Goal: Task Accomplishment & Management: Use online tool/utility

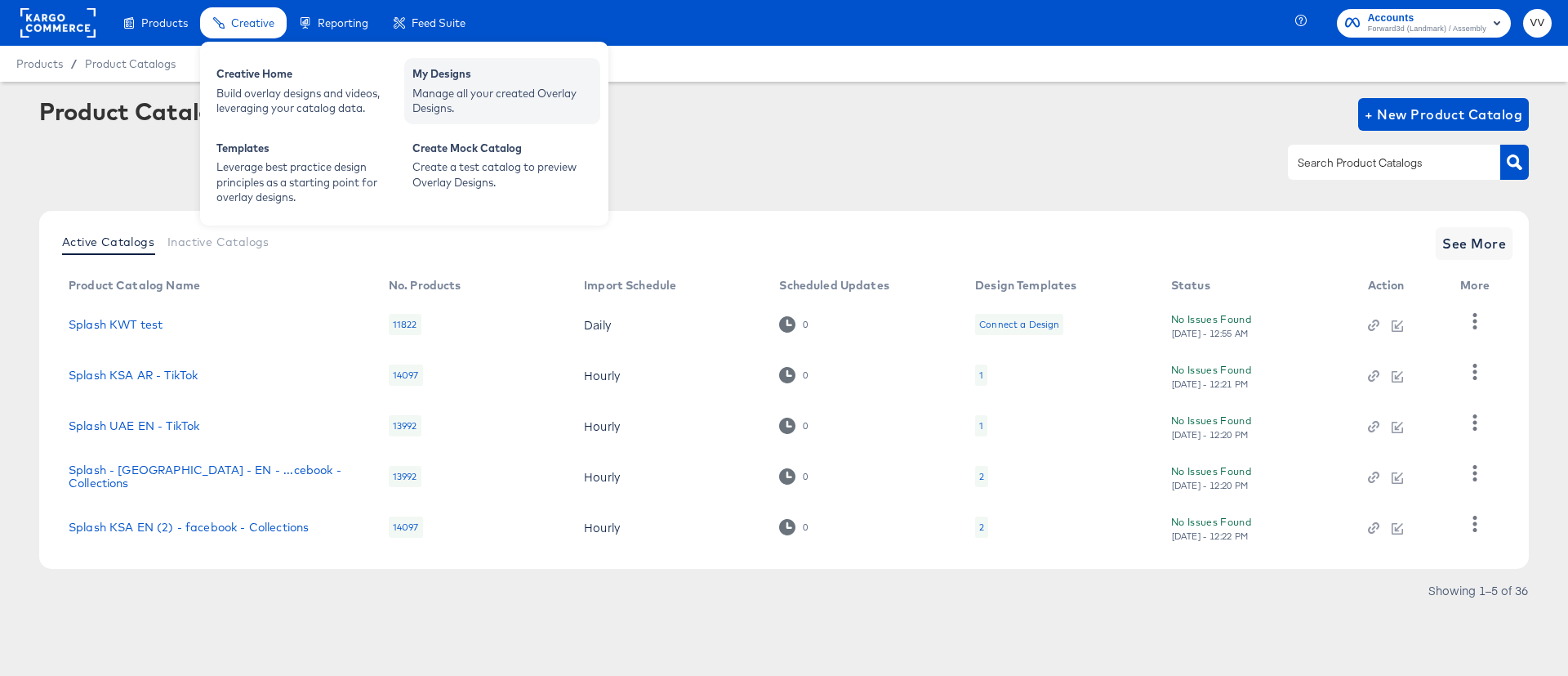
click at [469, 74] on div "My Designs" at bounding box center [502, 76] width 179 height 19
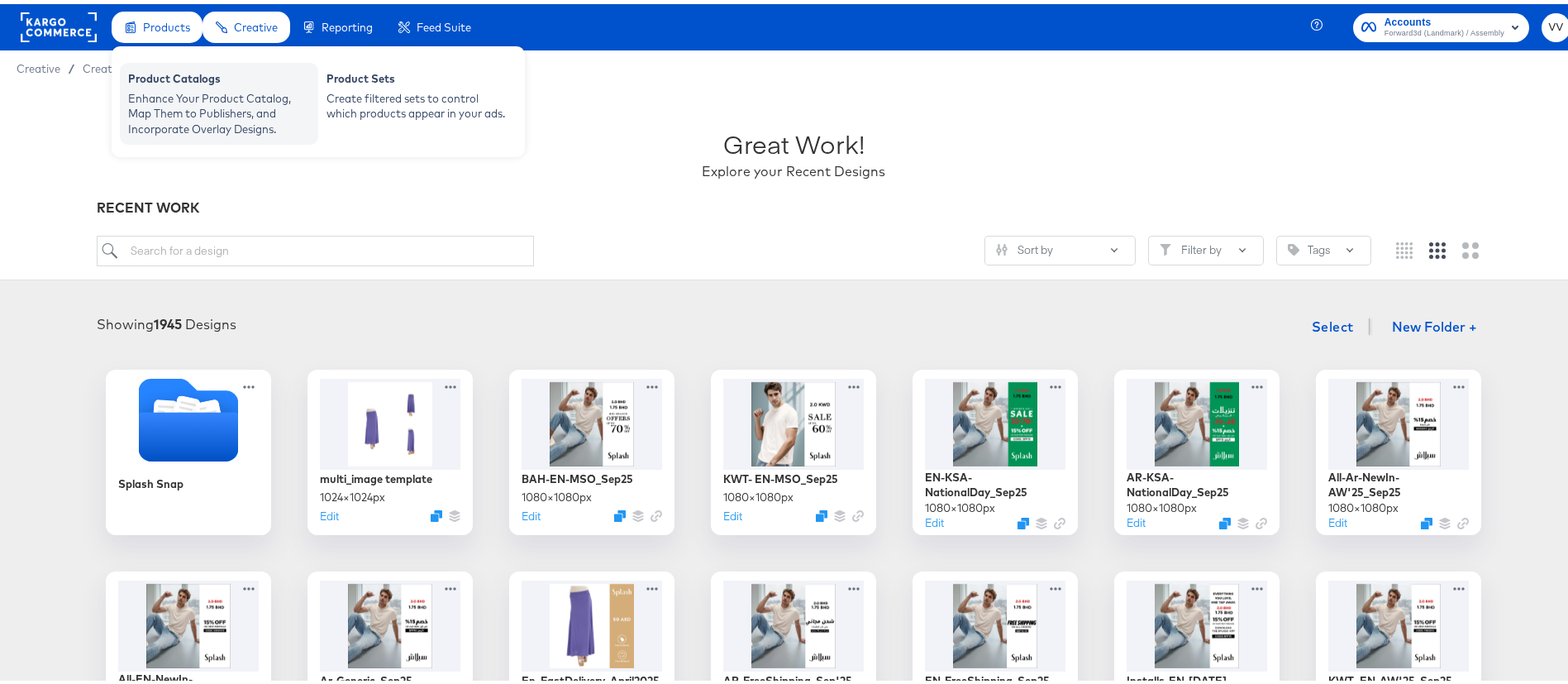
click at [187, 78] on div "Product Catalogs" at bounding box center [218, 77] width 181 height 20
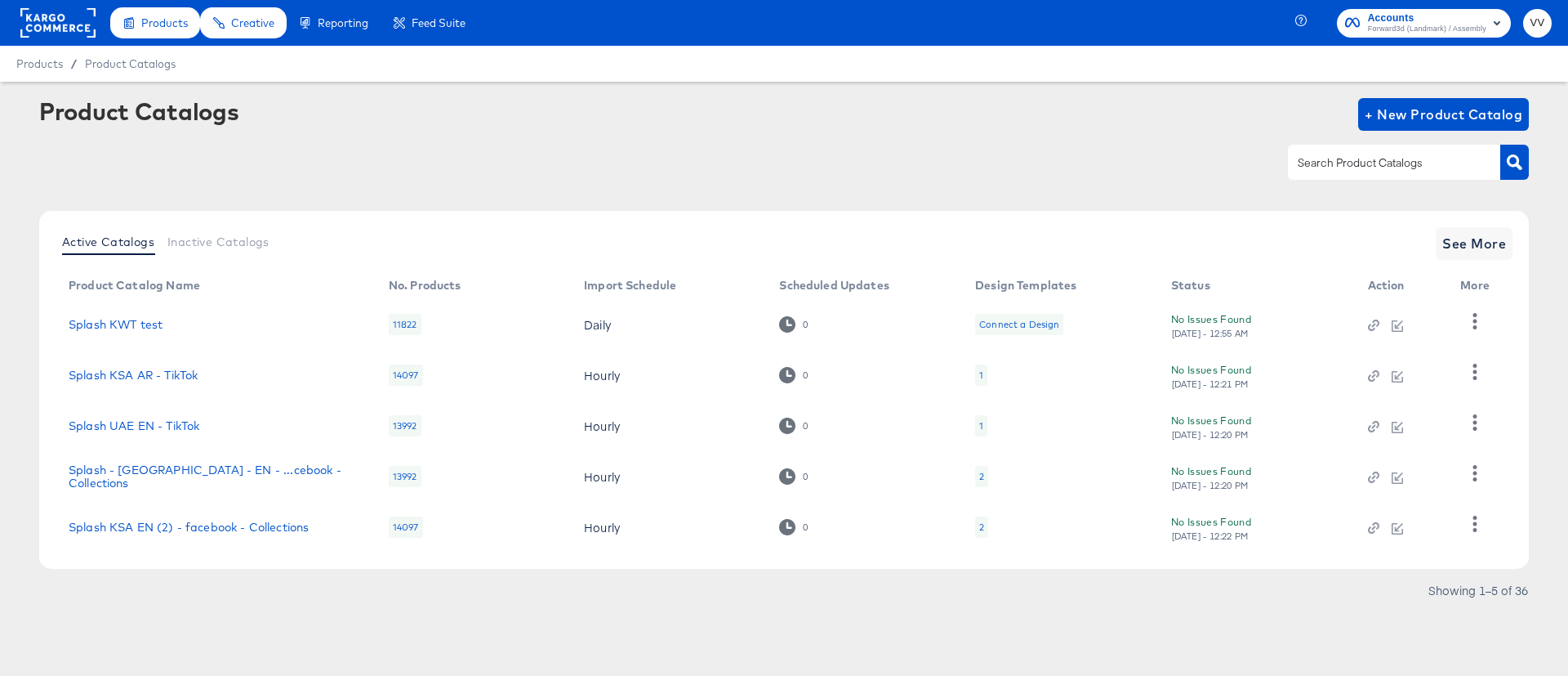
click at [1366, 175] on div at bounding box center [1394, 162] width 212 height 34
type input "[GEOGRAPHIC_DATA]"
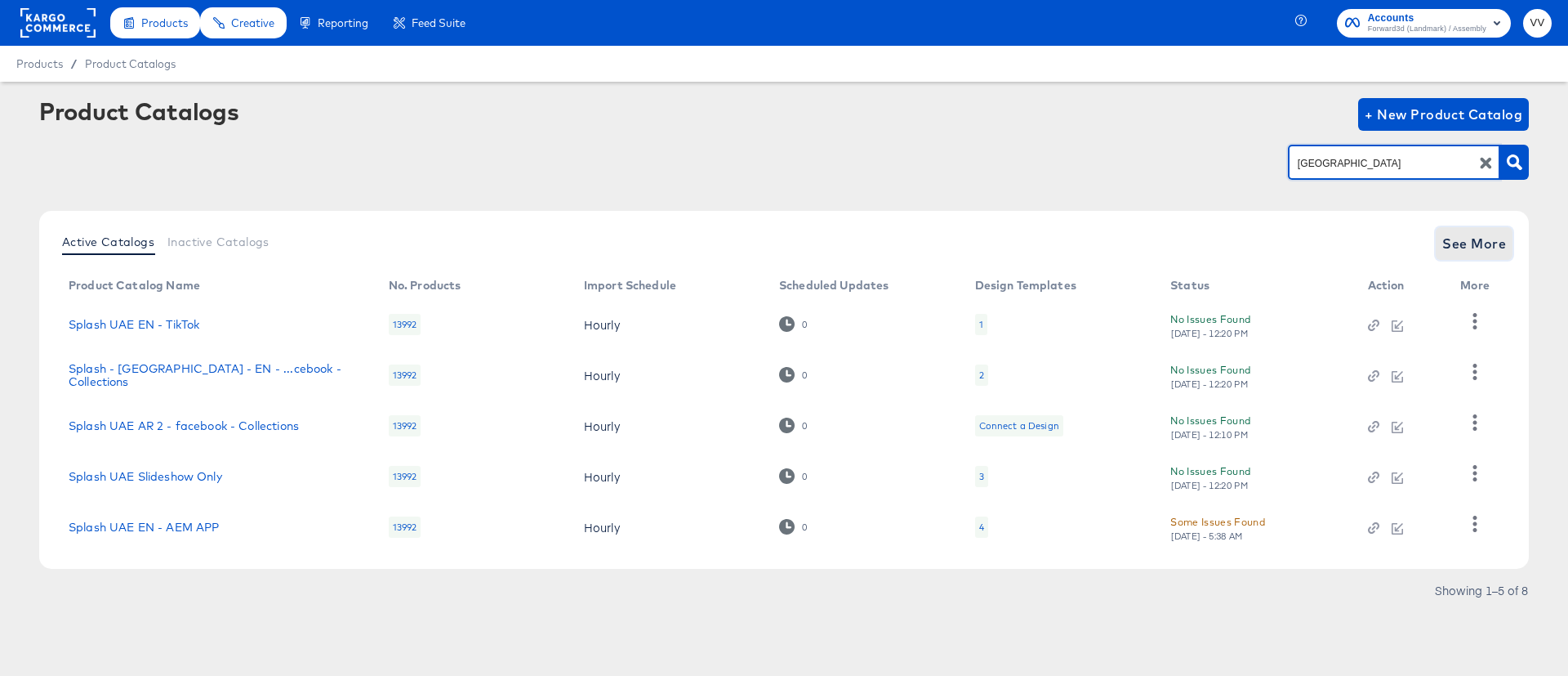
click at [1448, 233] on span "See More" at bounding box center [1474, 244] width 64 height 23
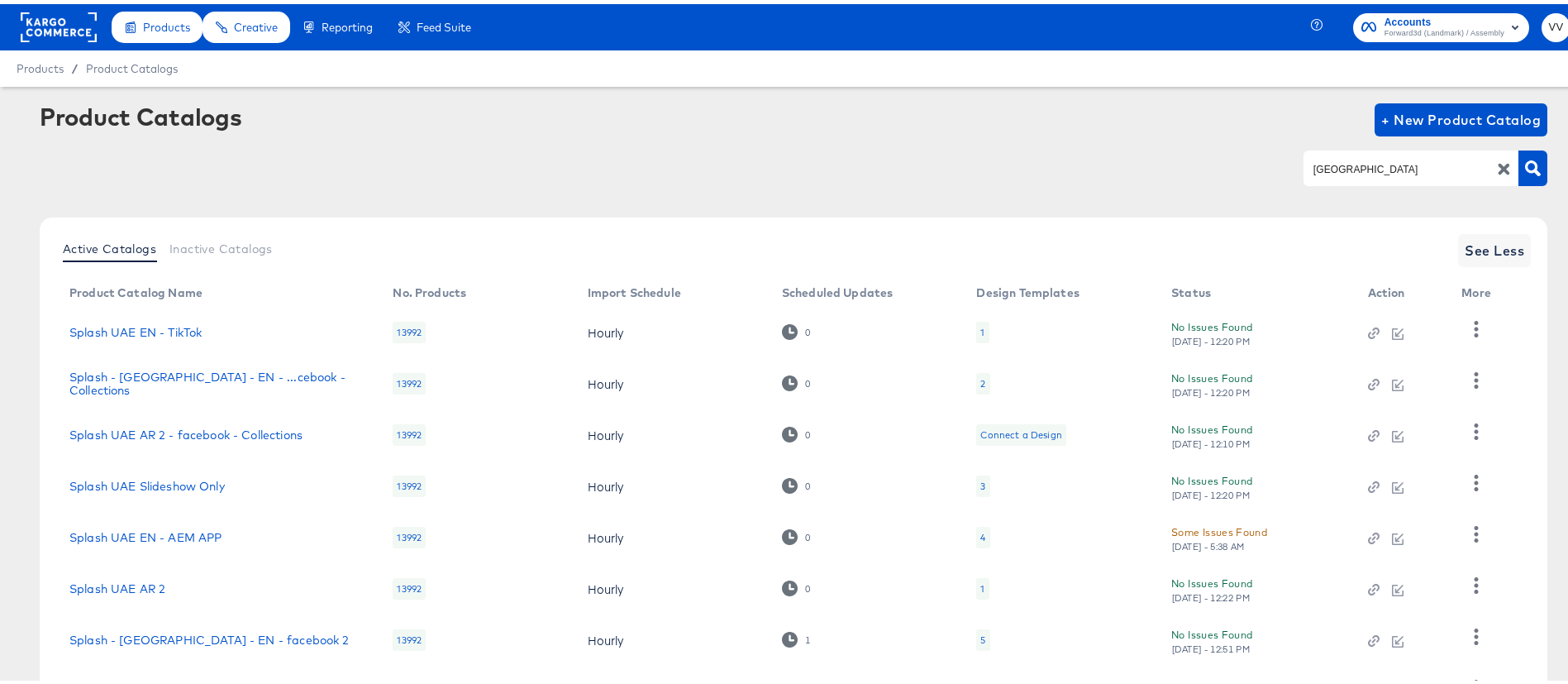
scroll to position [138, 0]
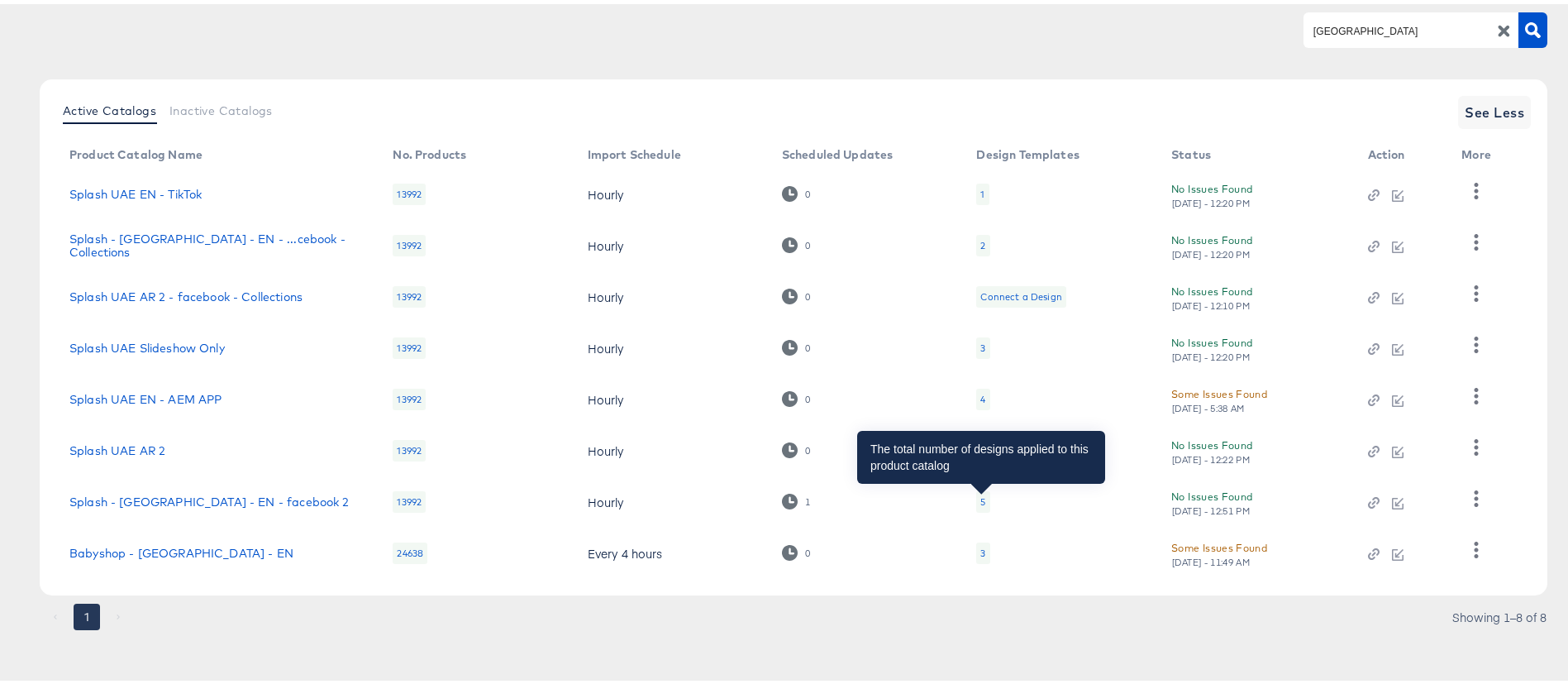
click at [981, 501] on div "5" at bounding box center [983, 497] width 5 height 13
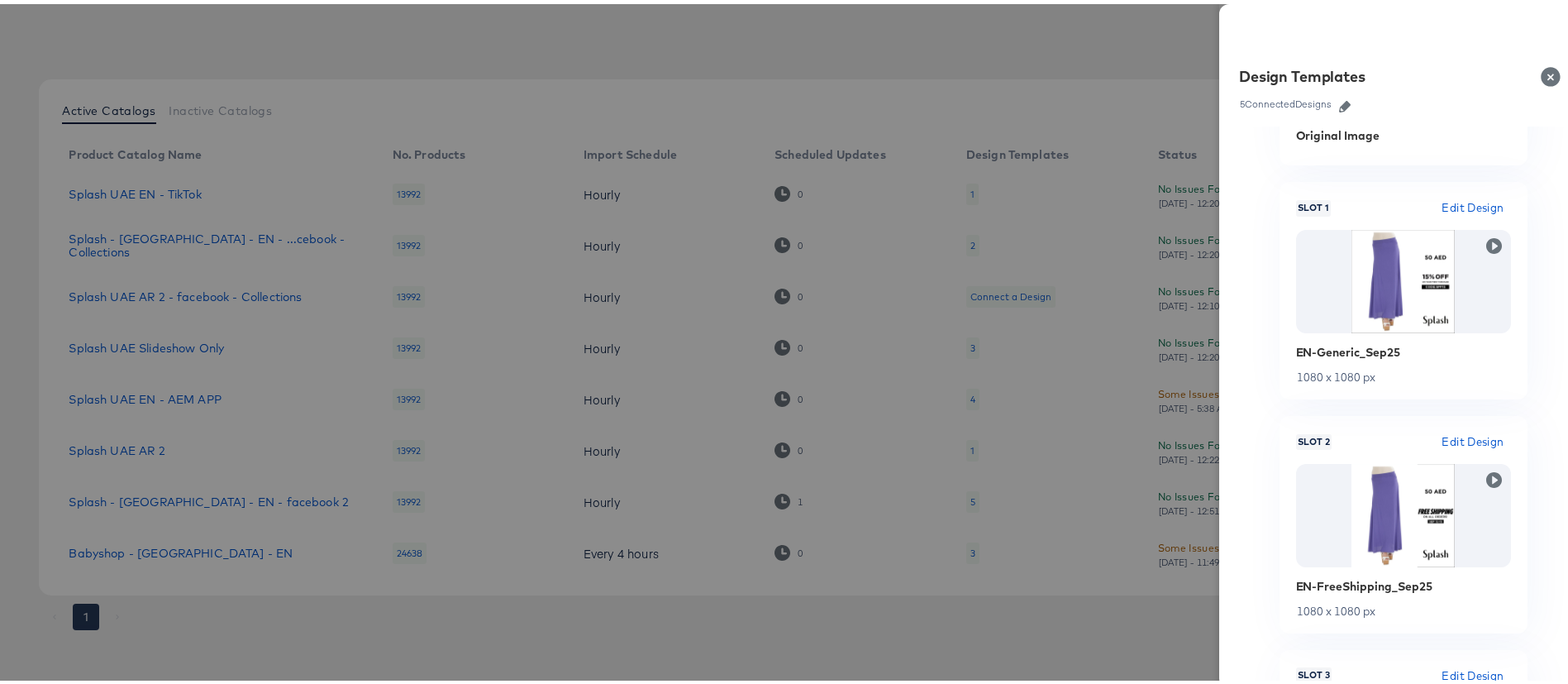
scroll to position [171, 0]
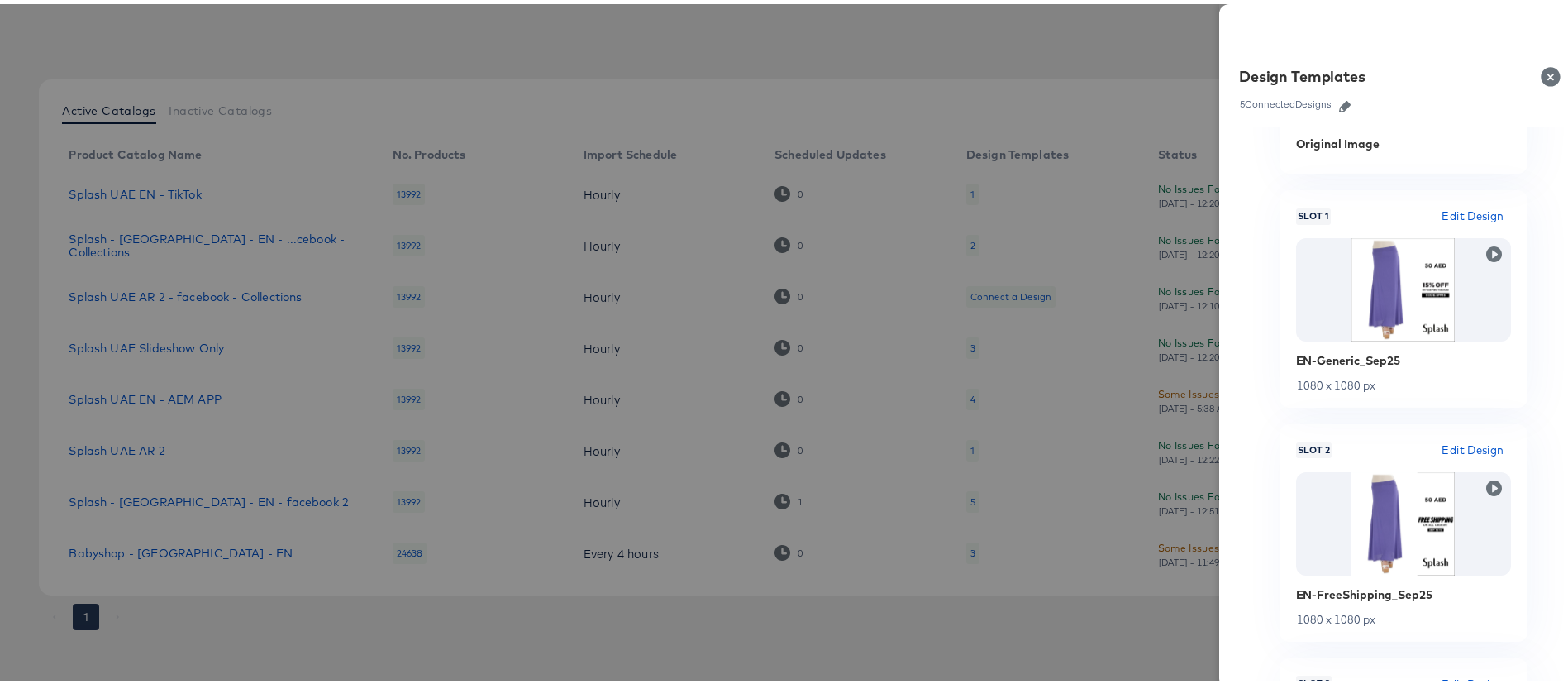
click at [1441, 216] on span "Edit Design" at bounding box center [1471, 212] width 62 height 19
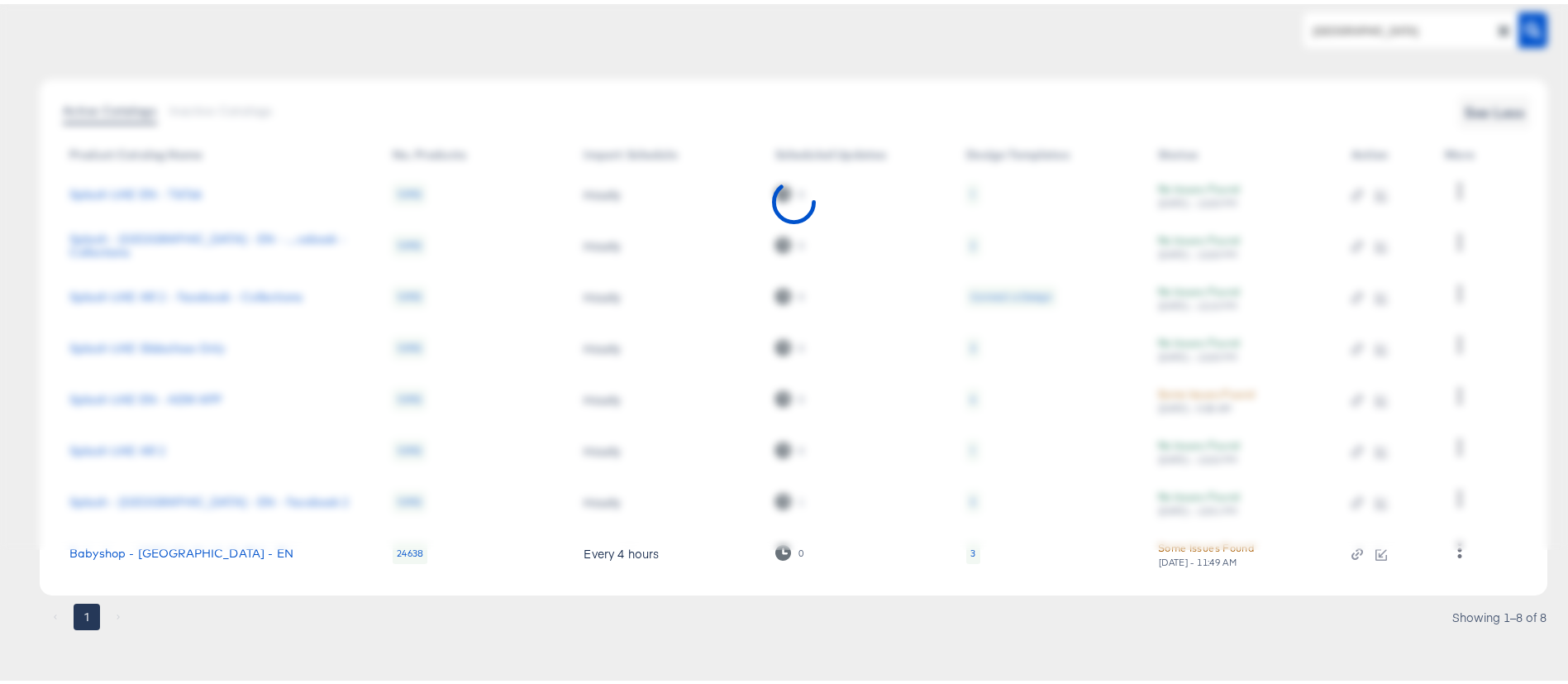
scroll to position [0, 0]
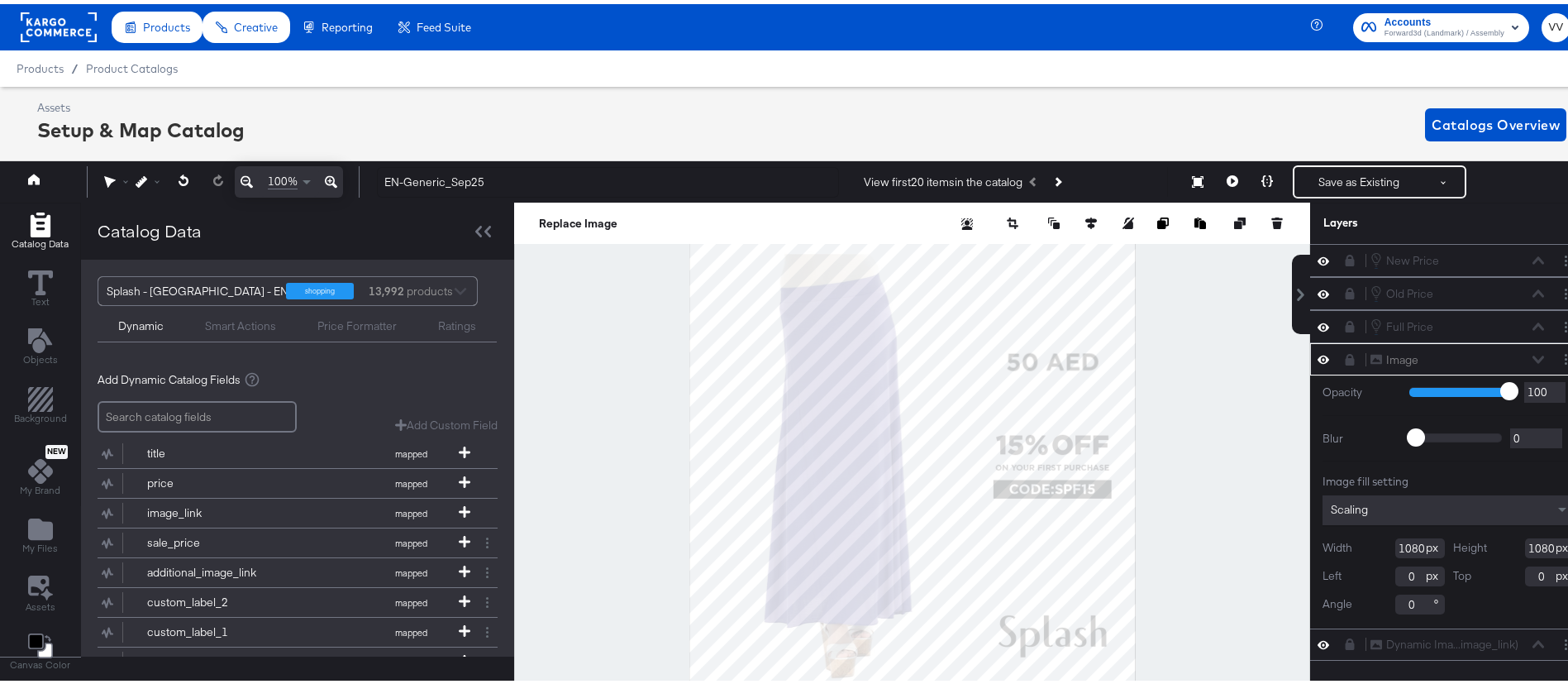
click at [0, 0] on div "My Designs" at bounding box center [0, 0] width 0 height 0
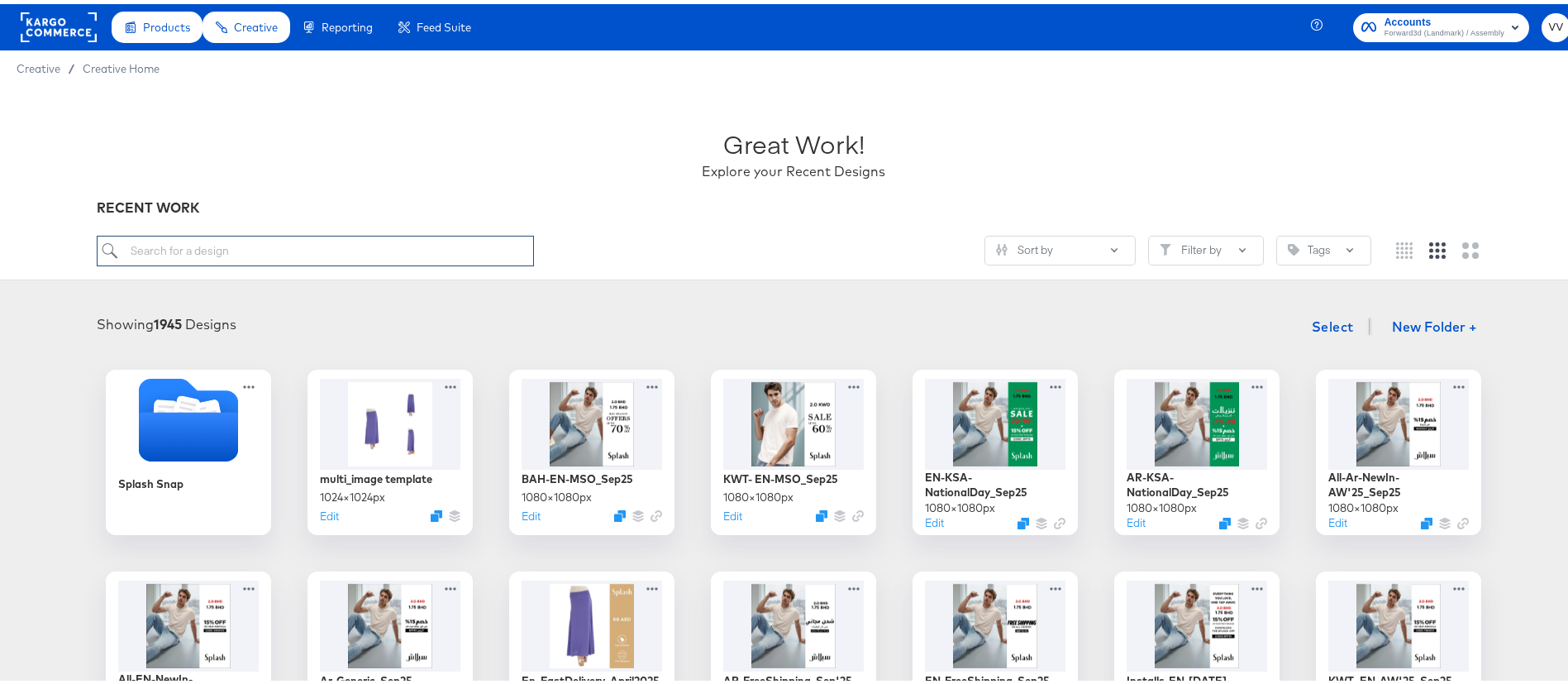
click at [334, 234] on input "search" at bounding box center [316, 247] width 438 height 30
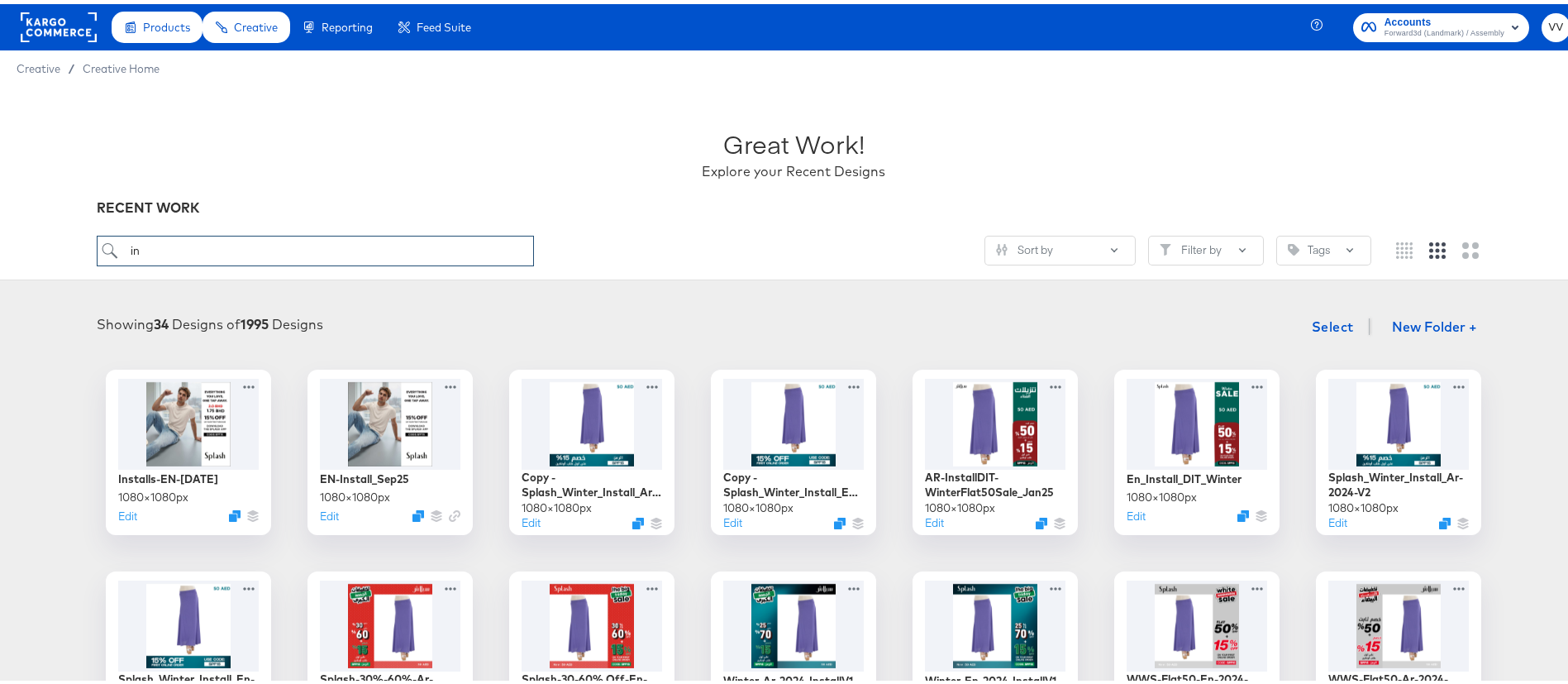
type input "i"
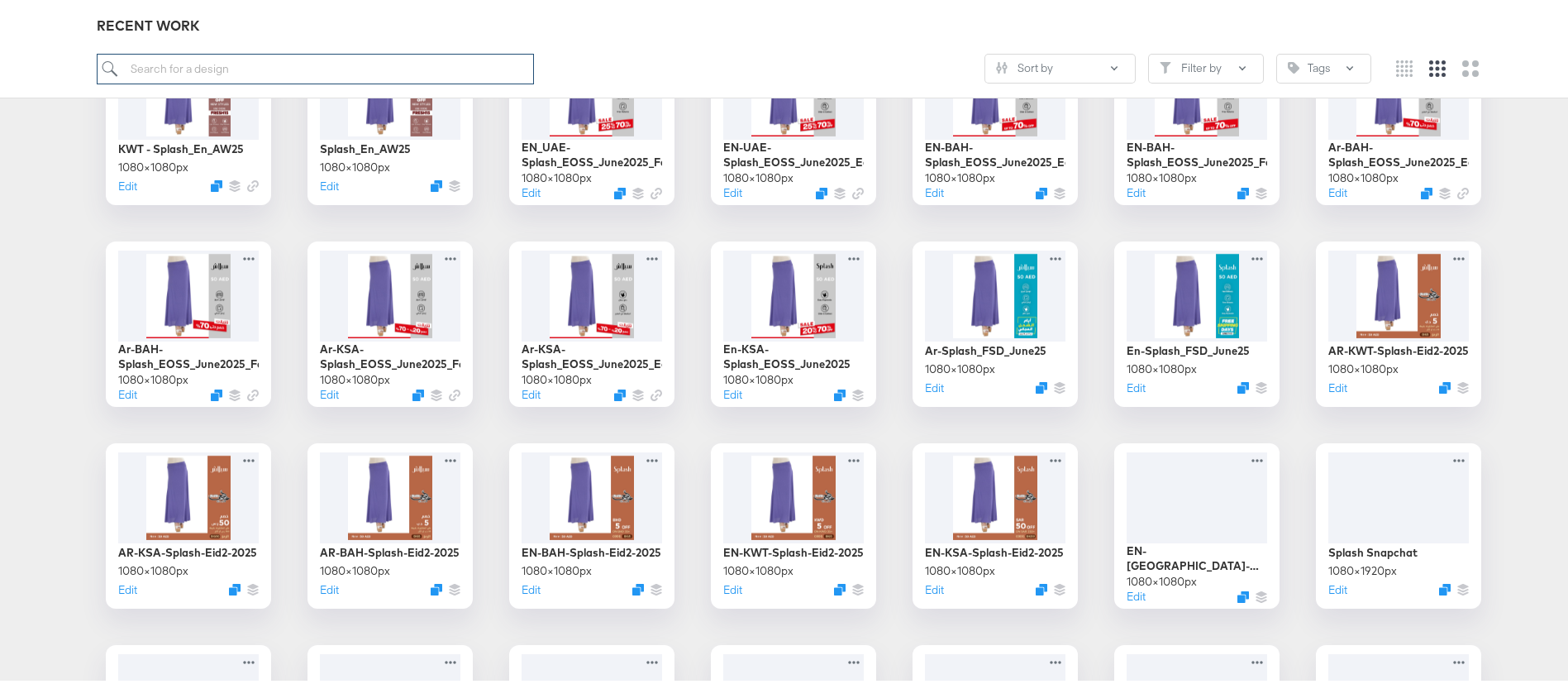
scroll to position [1432, 0]
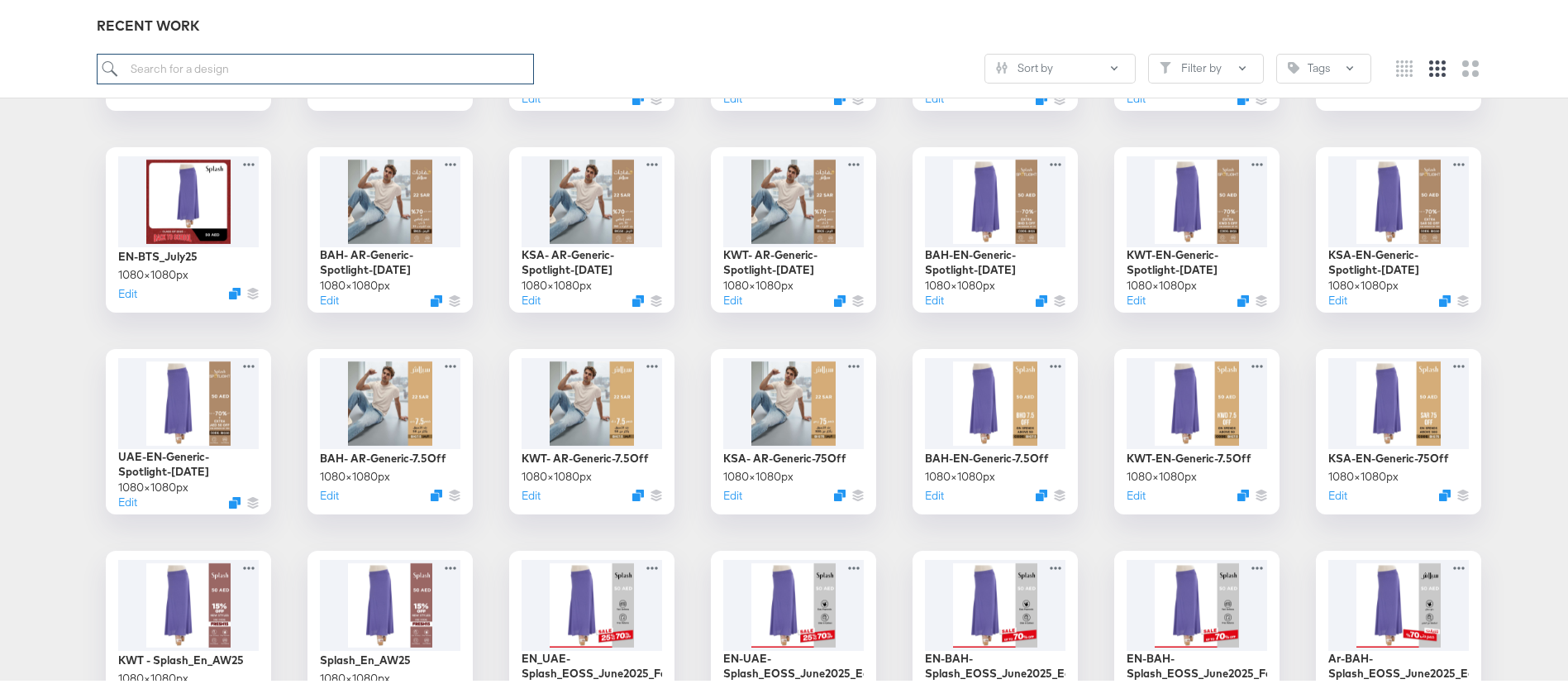
click at [282, 67] on input "search" at bounding box center [316, 64] width 438 height 30
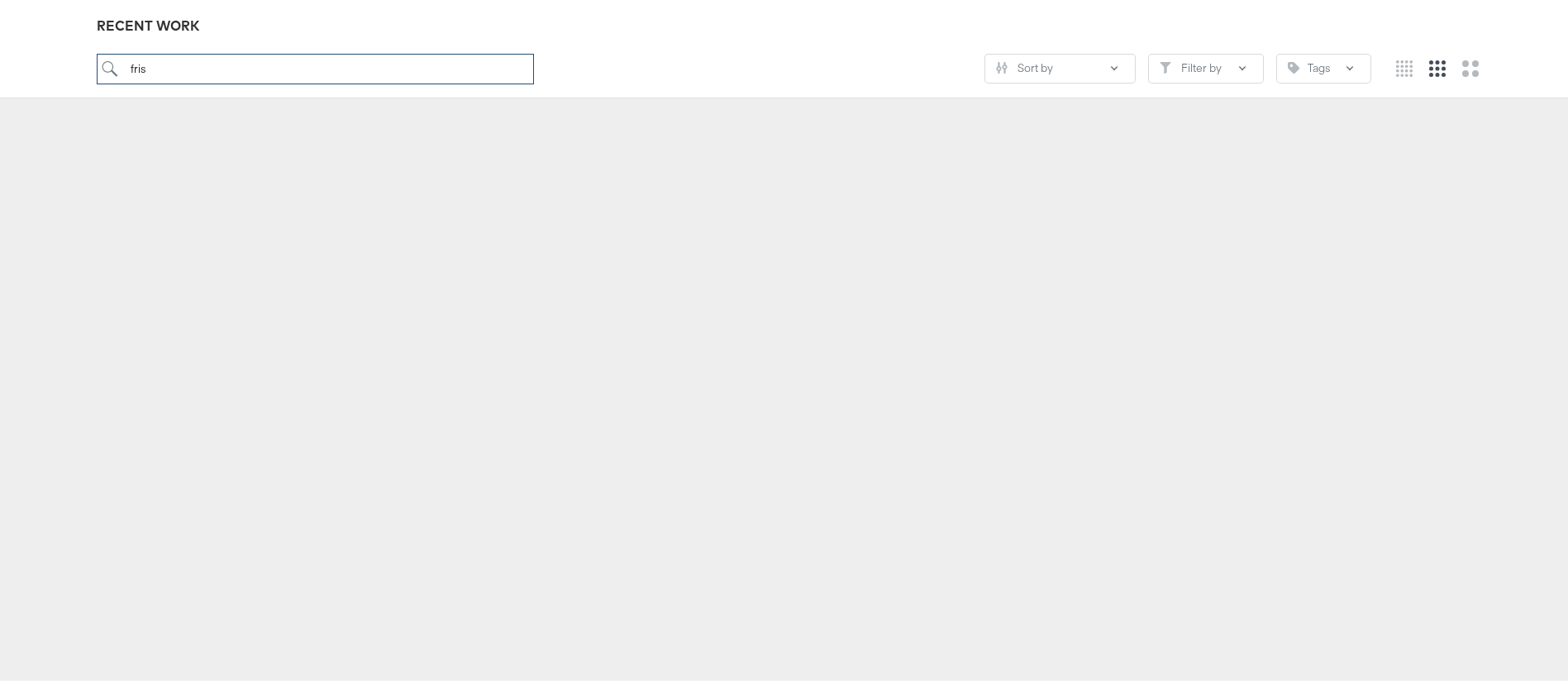
scroll to position [182, 0]
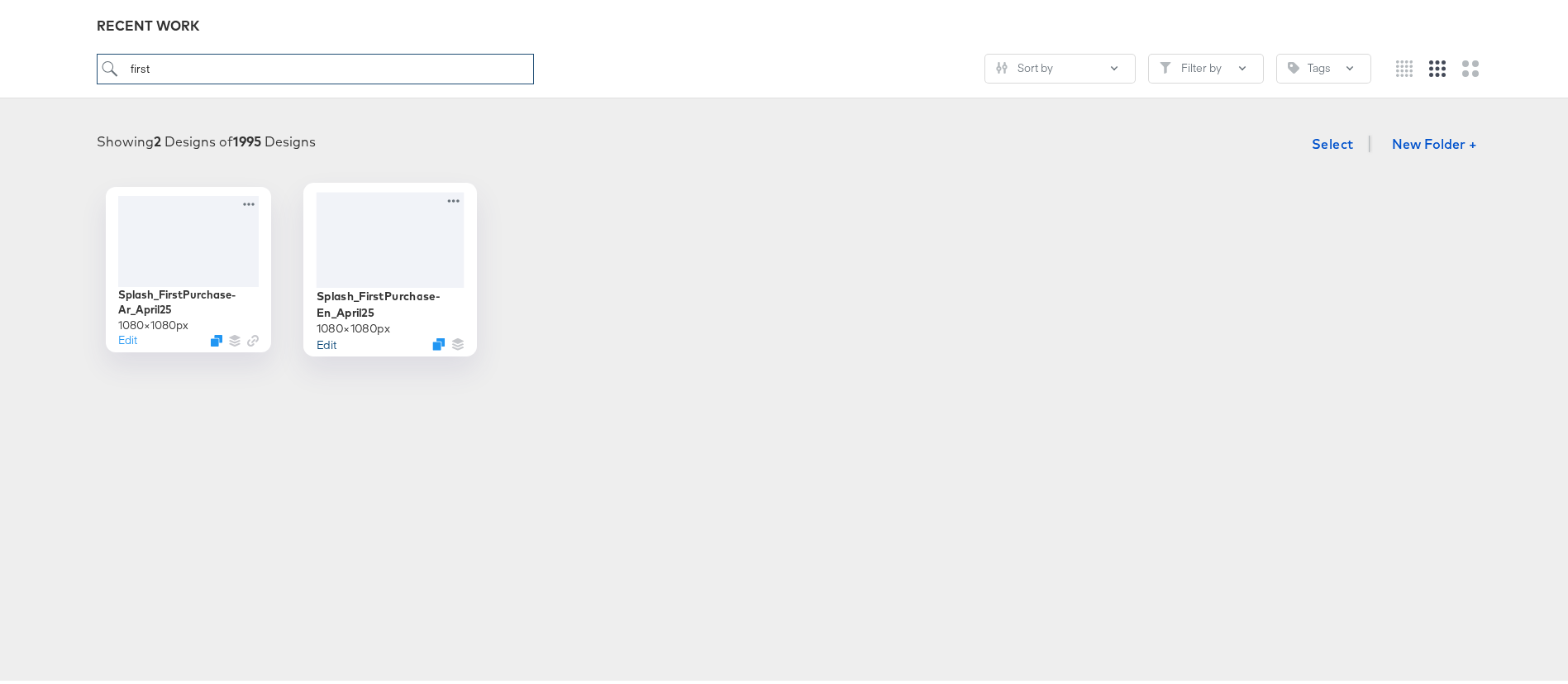
type input "first"
click at [321, 341] on button "Edit" at bounding box center [326, 340] width 20 height 16
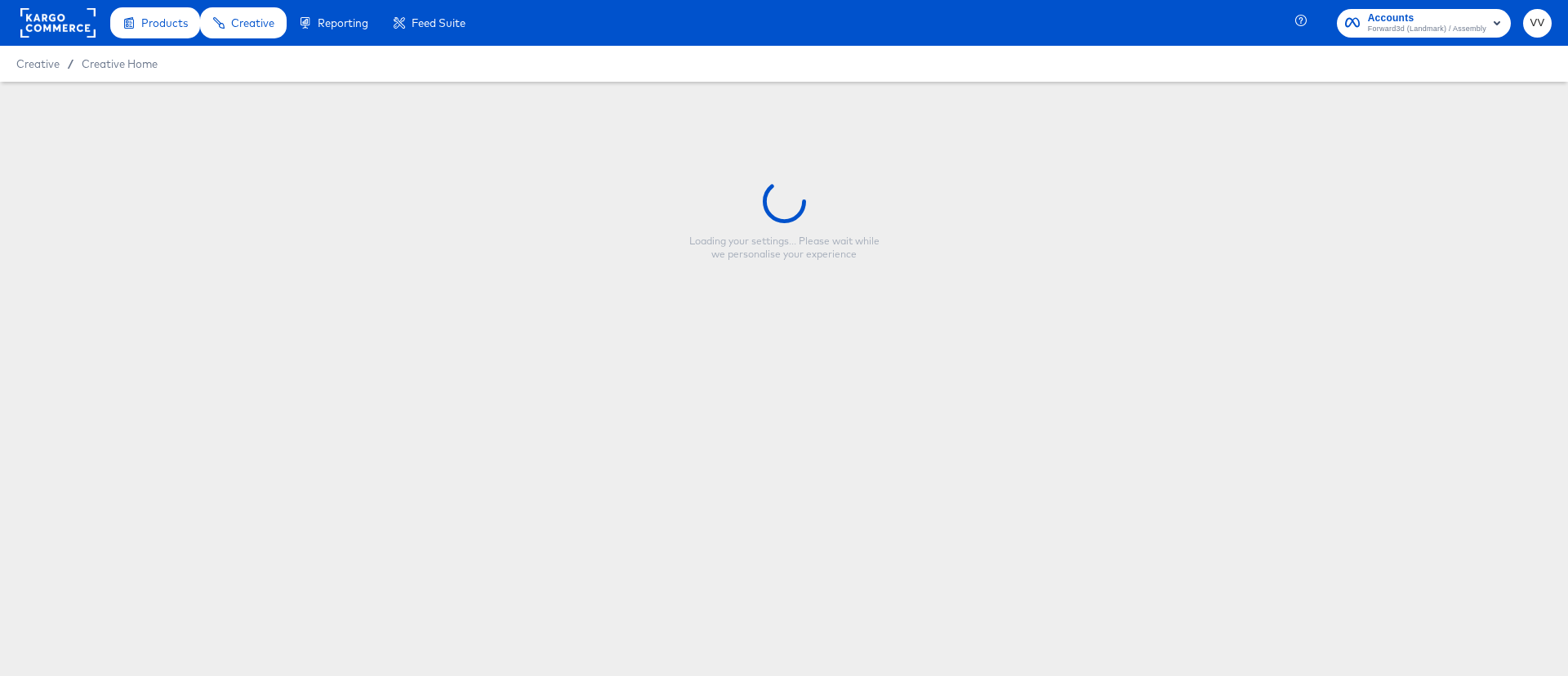
type input "Splash_FirstPurchase-En_April25"
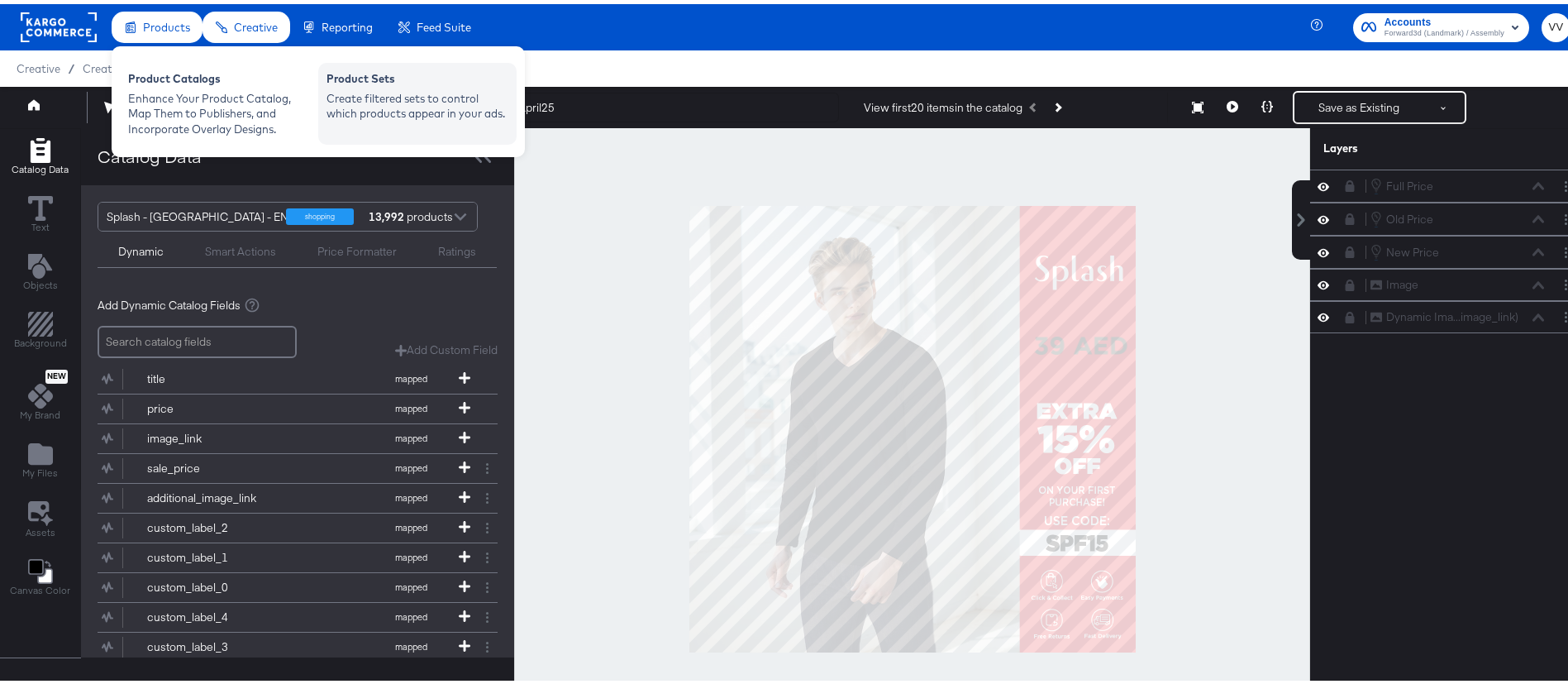
click at [367, 106] on div "Create filtered sets to control which products appear in your ads." at bounding box center [417, 102] width 181 height 30
